Goal: Information Seeking & Learning: Learn about a topic

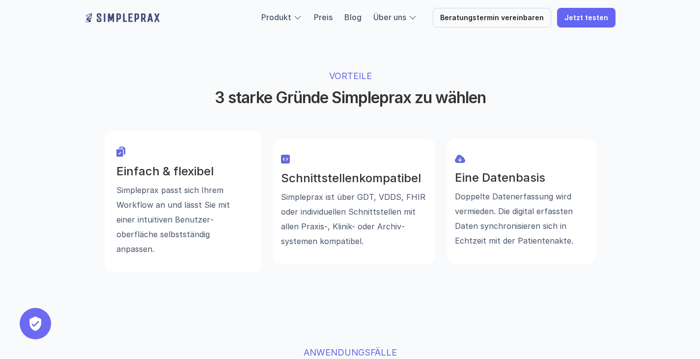
scroll to position [659, 0]
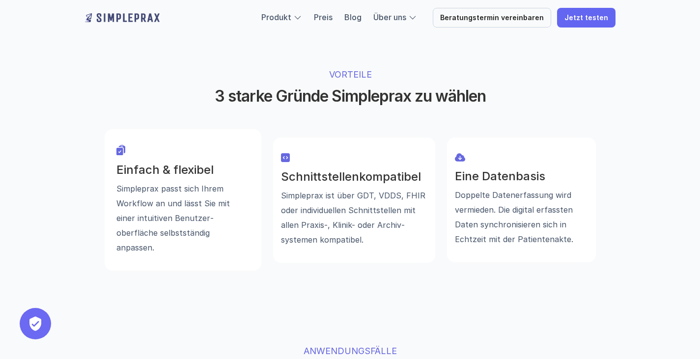
click at [332, 188] on p "Simpleprax ist über GDT, VDDS, FHIR oder individuellen Schnittstellen mit allen…" at bounding box center [354, 217] width 146 height 59
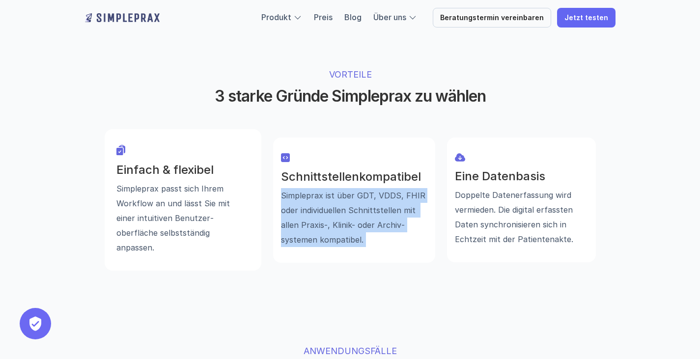
drag, startPoint x: 332, startPoint y: 151, endPoint x: 366, endPoint y: 187, distance: 50.4
click at [366, 188] on p "Simpleprax ist über GDT, VDDS, FHIR oder individuellen Schnittstellen mit allen…" at bounding box center [354, 217] width 146 height 59
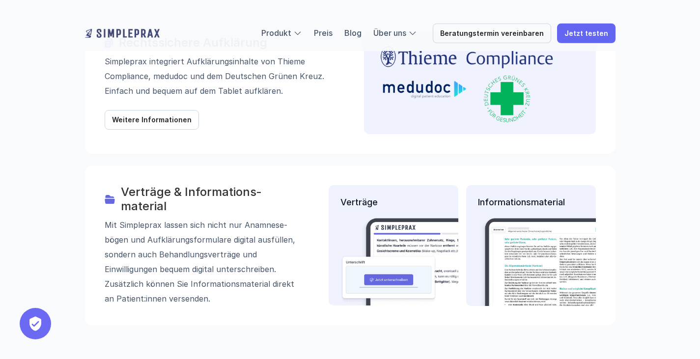
scroll to position [1277, 0]
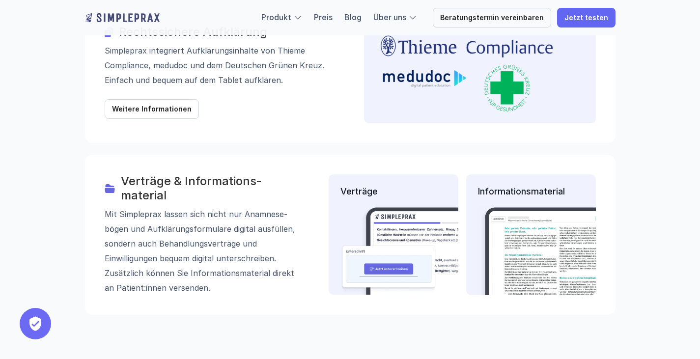
click at [124, 174] on h3 "Verträge & Informations­­material" at bounding box center [211, 188] width 180 height 28
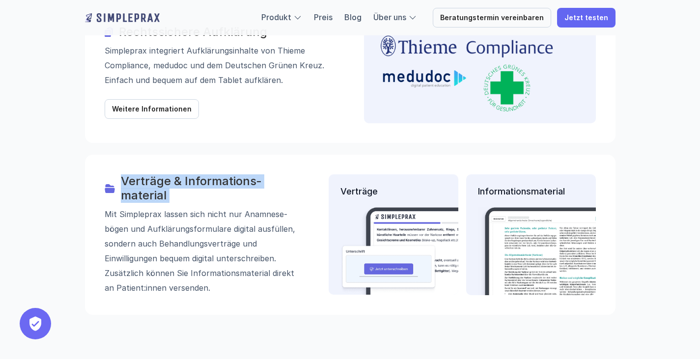
click at [124, 174] on h3 "Verträge & Informations­­material" at bounding box center [211, 188] width 180 height 28
